Goal: Book appointment/travel/reservation

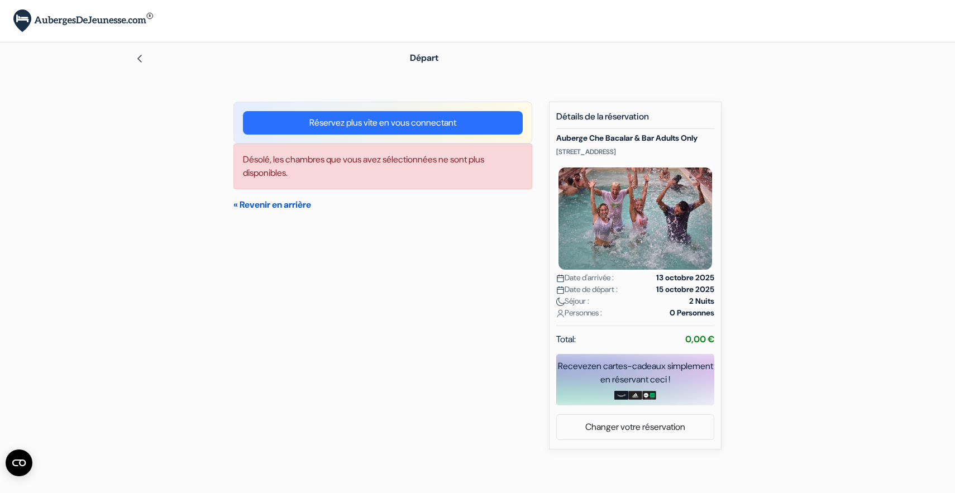
click at [244, 203] on link "« Revenir en arrière" at bounding box center [272, 205] width 78 height 12
click at [242, 204] on link "« Revenir en arrière" at bounding box center [272, 205] width 78 height 12
